Goal: Information Seeking & Learning: Learn about a topic

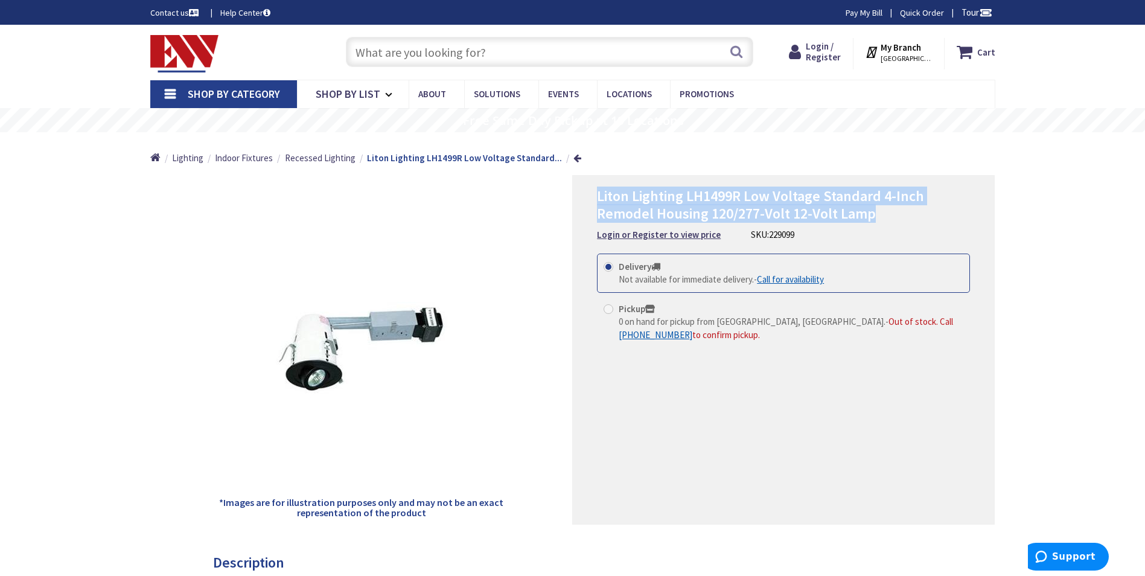
drag, startPoint x: 601, startPoint y: 196, endPoint x: 876, endPoint y: 209, distance: 276.2
click at [876, 209] on div "Liton Lighting LH1499R Low Voltage Standard 4-Inch Remodel Housing 120/277-Volt…" at bounding box center [783, 349] width 423 height 349
drag, startPoint x: 876, startPoint y: 209, endPoint x: 846, endPoint y: 205, distance: 30.5
copy span "Liton Lighting LH1499R Low Voltage Standard 4-Inch Remodel Housing 120/277-Volt…"
click at [785, 196] on span "Liton Lighting LH1499R Low Voltage Standard 4-Inch Remodel Housing 120/277-Volt…" at bounding box center [760, 205] width 327 height 36
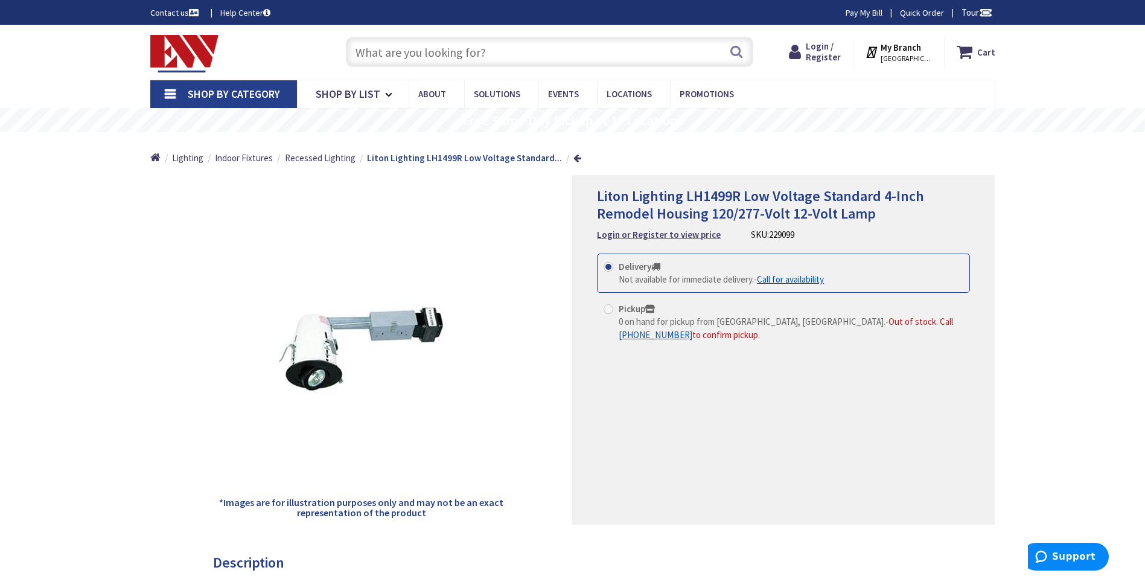
click at [739, 196] on span "Liton Lighting LH1499R Low Voltage Standard 4-Inch Remodel Housing 120/277-Volt…" at bounding box center [760, 205] width 327 height 36
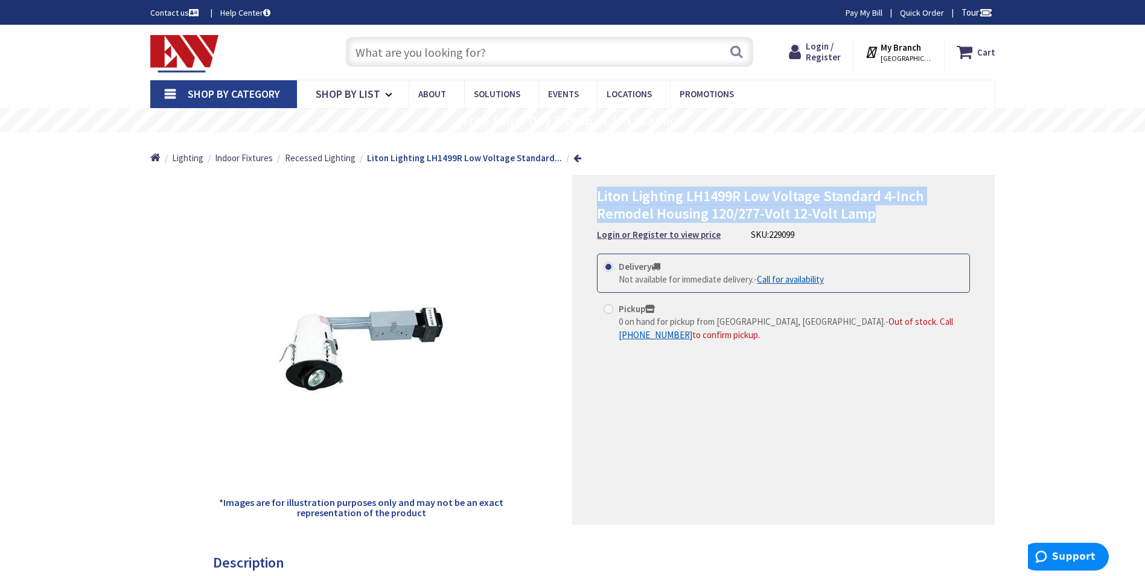
drag, startPoint x: 606, startPoint y: 197, endPoint x: 870, endPoint y: 211, distance: 264.8
click at [872, 211] on span "Liton Lighting LH1499R Low Voltage Standard 4-Inch Remodel Housing 120/277-Volt…" at bounding box center [760, 205] width 327 height 36
drag, startPoint x: 870, startPoint y: 211, endPoint x: 840, endPoint y: 207, distance: 30.4
copy span "Liton Lighting LH1499R Low Voltage Standard 4-Inch Remodel Housing 120/277-Volt…"
